Goal: Information Seeking & Learning: Learn about a topic

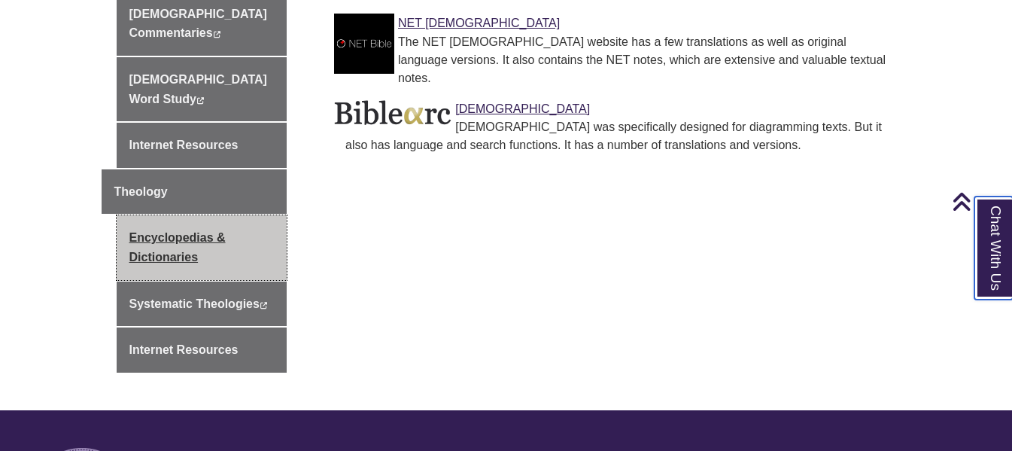
scroll to position [903, 0]
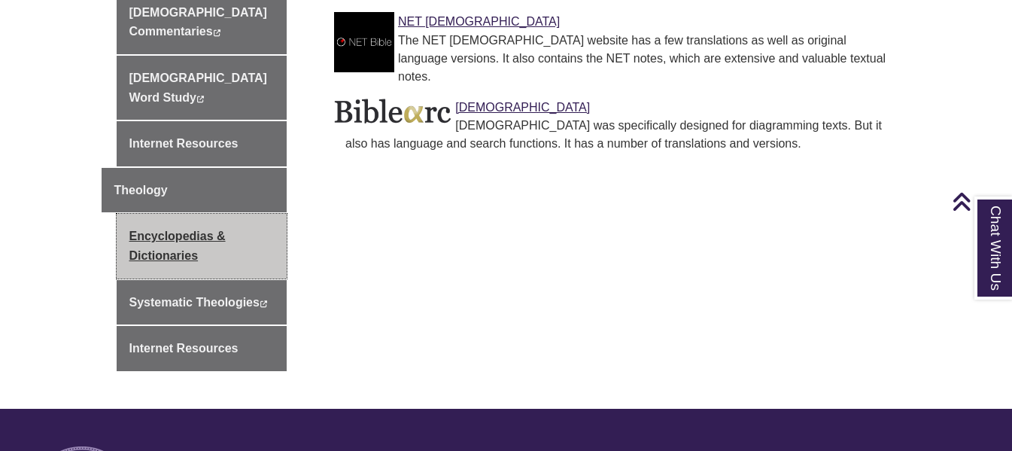
click at [164, 214] on link "Encyclopedias & Dictionaries" at bounding box center [202, 246] width 171 height 64
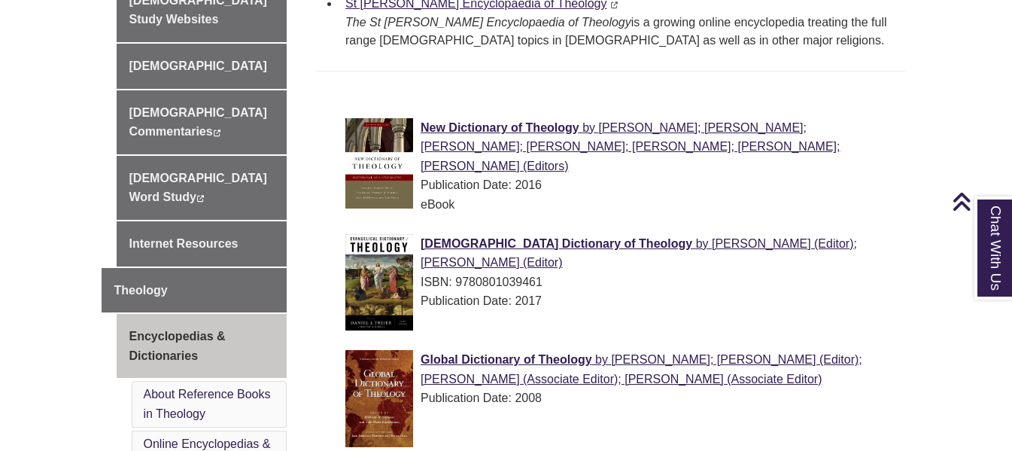
scroll to position [677, 0]
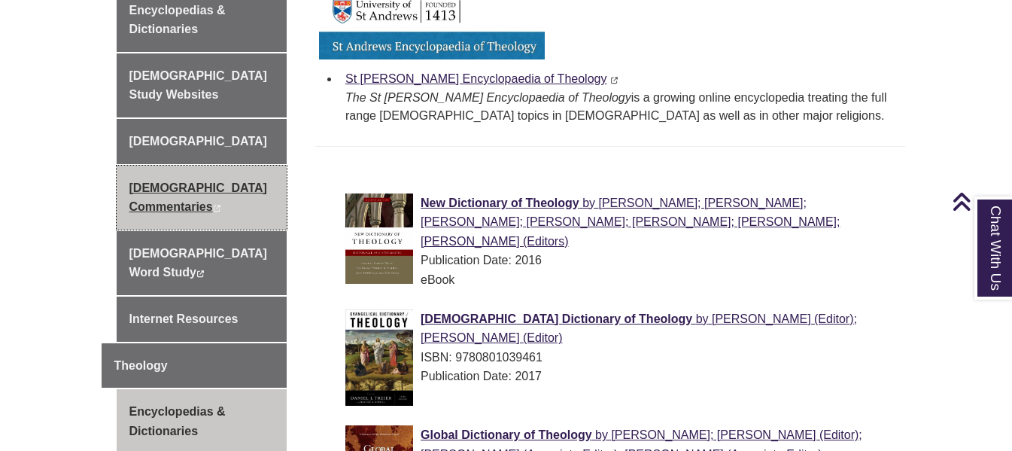
click at [232, 165] on link "Biblical Commentaries This link opens in a new window This link opens in a new …" at bounding box center [202, 197] width 171 height 64
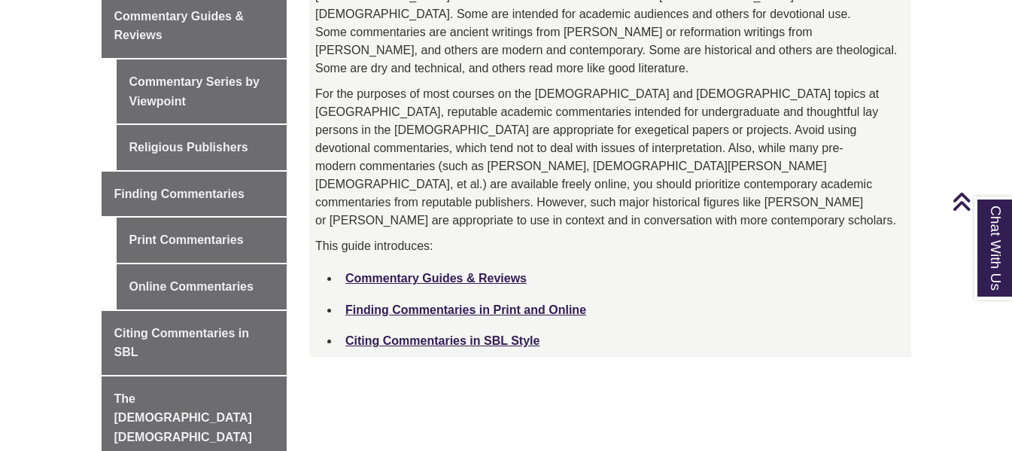
scroll to position [451, 0]
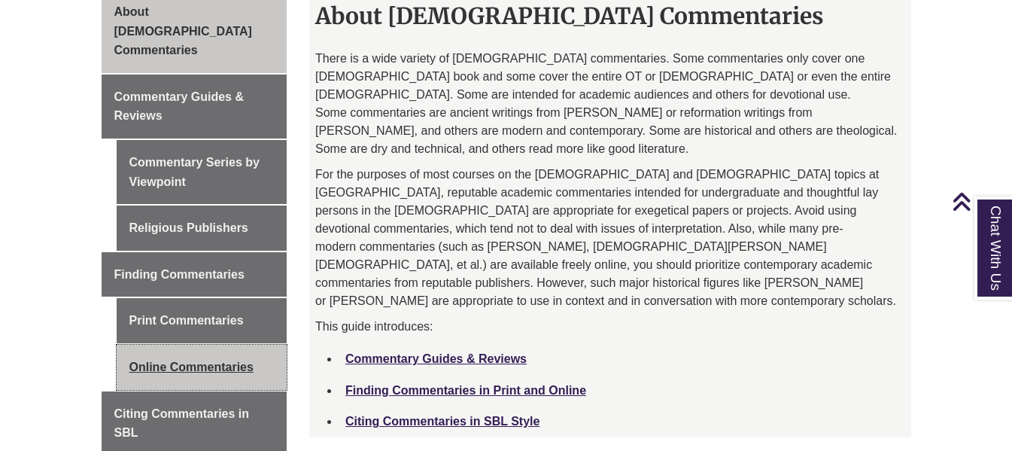
click at [220, 345] on link "Online Commentaries" at bounding box center [202, 367] width 171 height 45
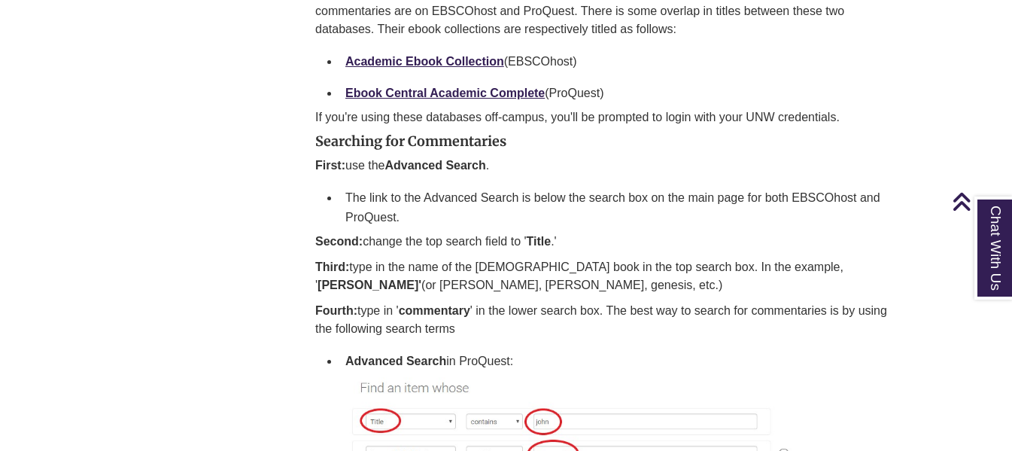
scroll to position [1204, 0]
